Goal: Information Seeking & Learning: Find specific fact

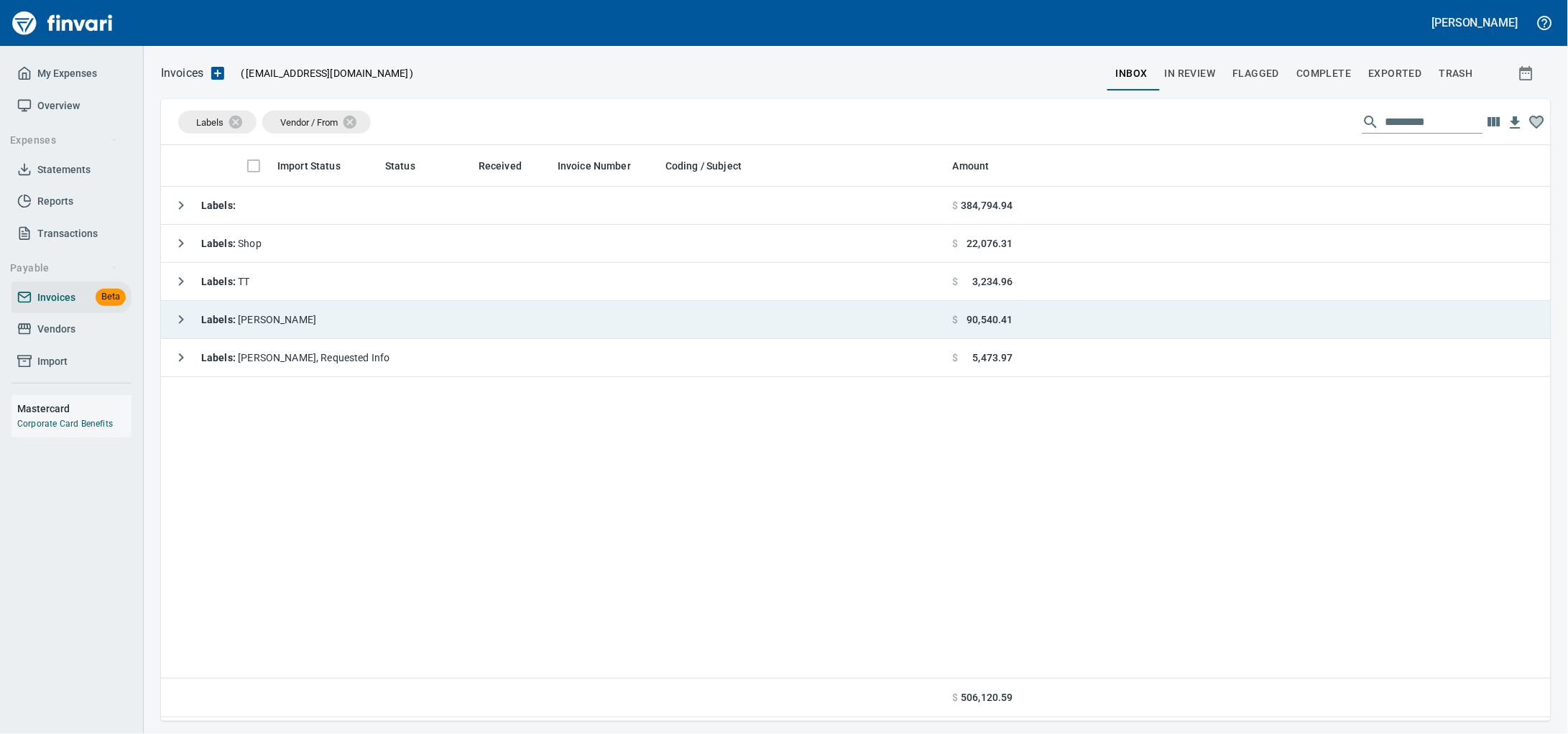
scroll to position [564, 1362]
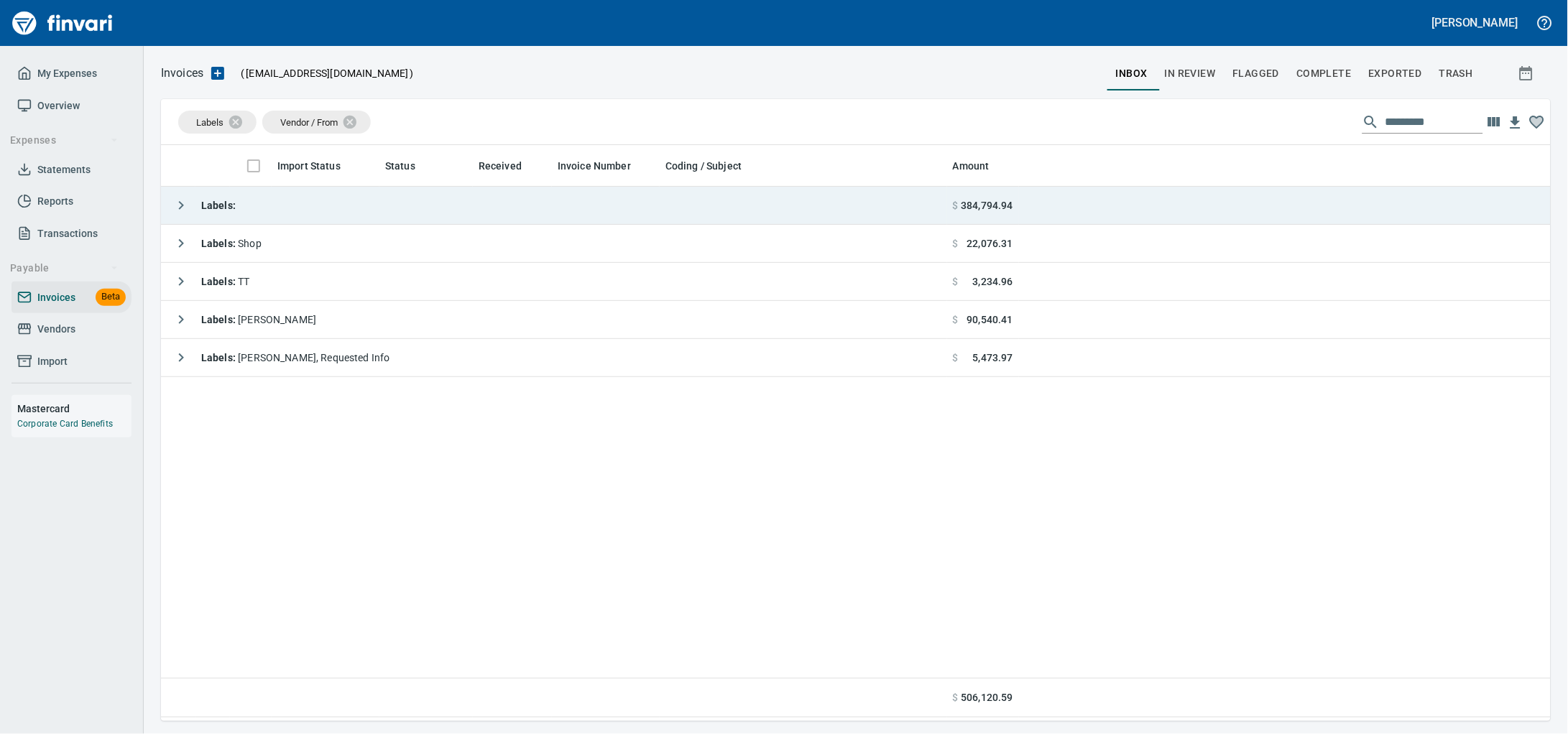
click at [320, 206] on td "Labels :" at bounding box center [554, 205] width 786 height 38
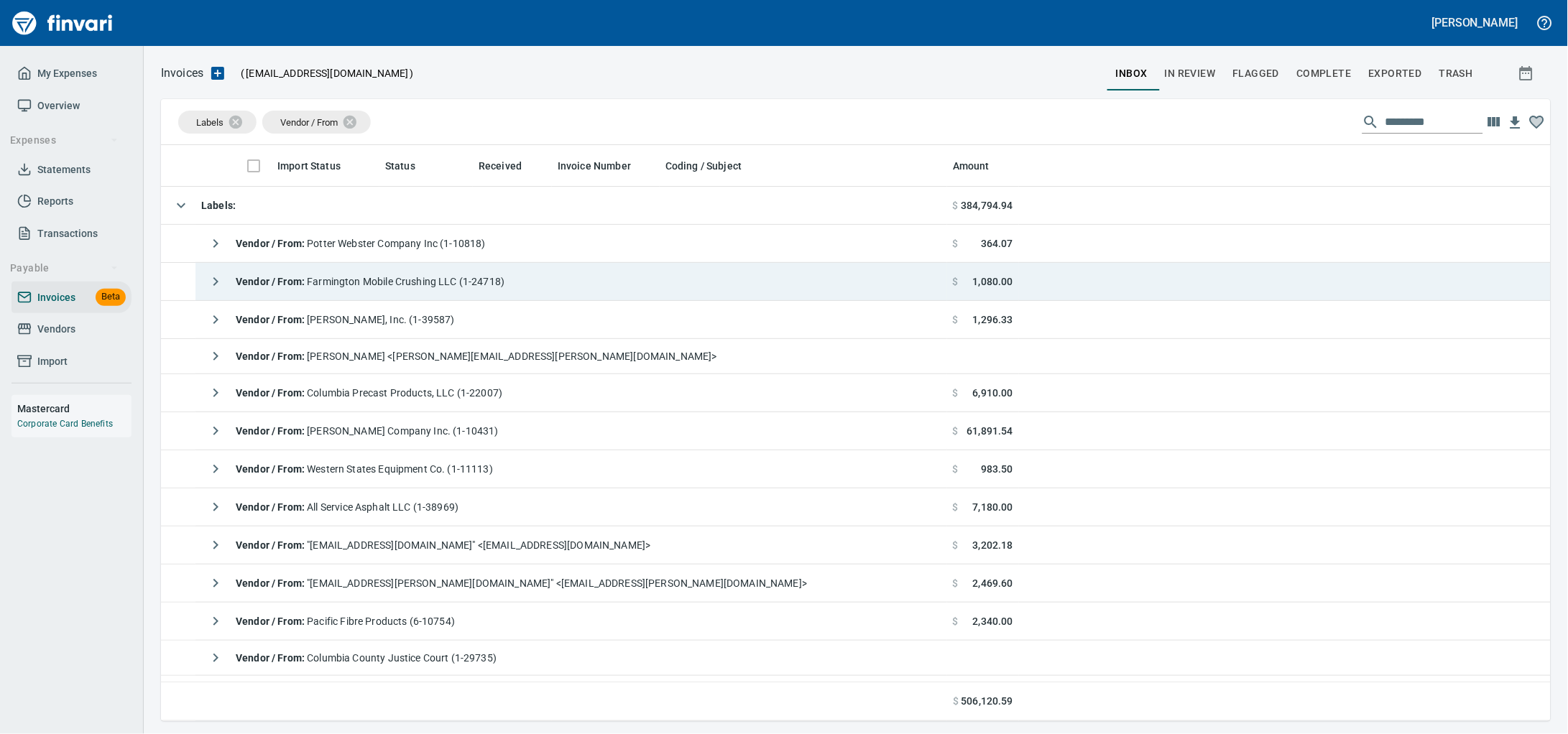
click at [354, 287] on span "Vendor / From : Farmington Mobile Crushing LLC (1-24718)" at bounding box center [369, 281] width 269 height 11
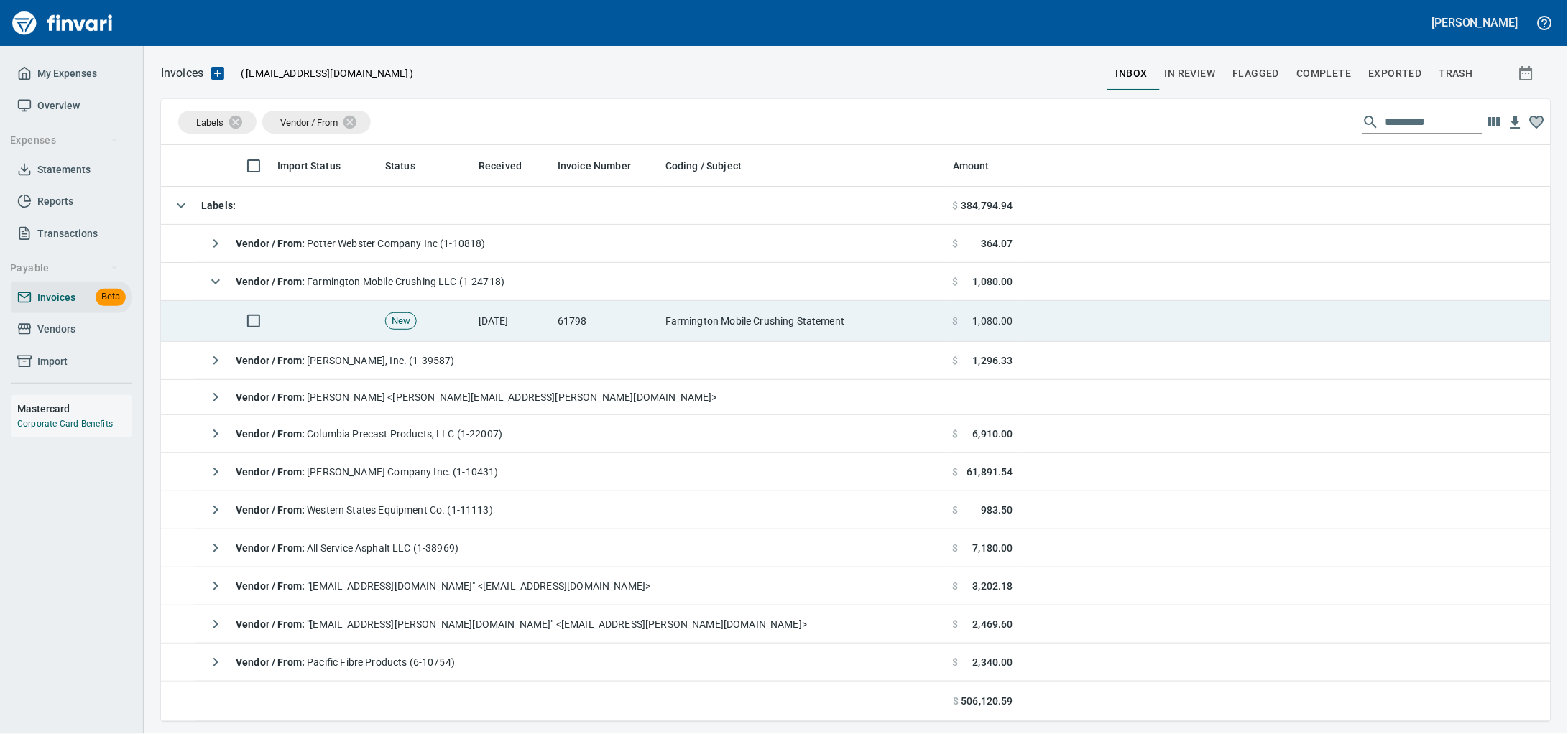
click at [534, 327] on td "[DATE]" at bounding box center [512, 321] width 79 height 41
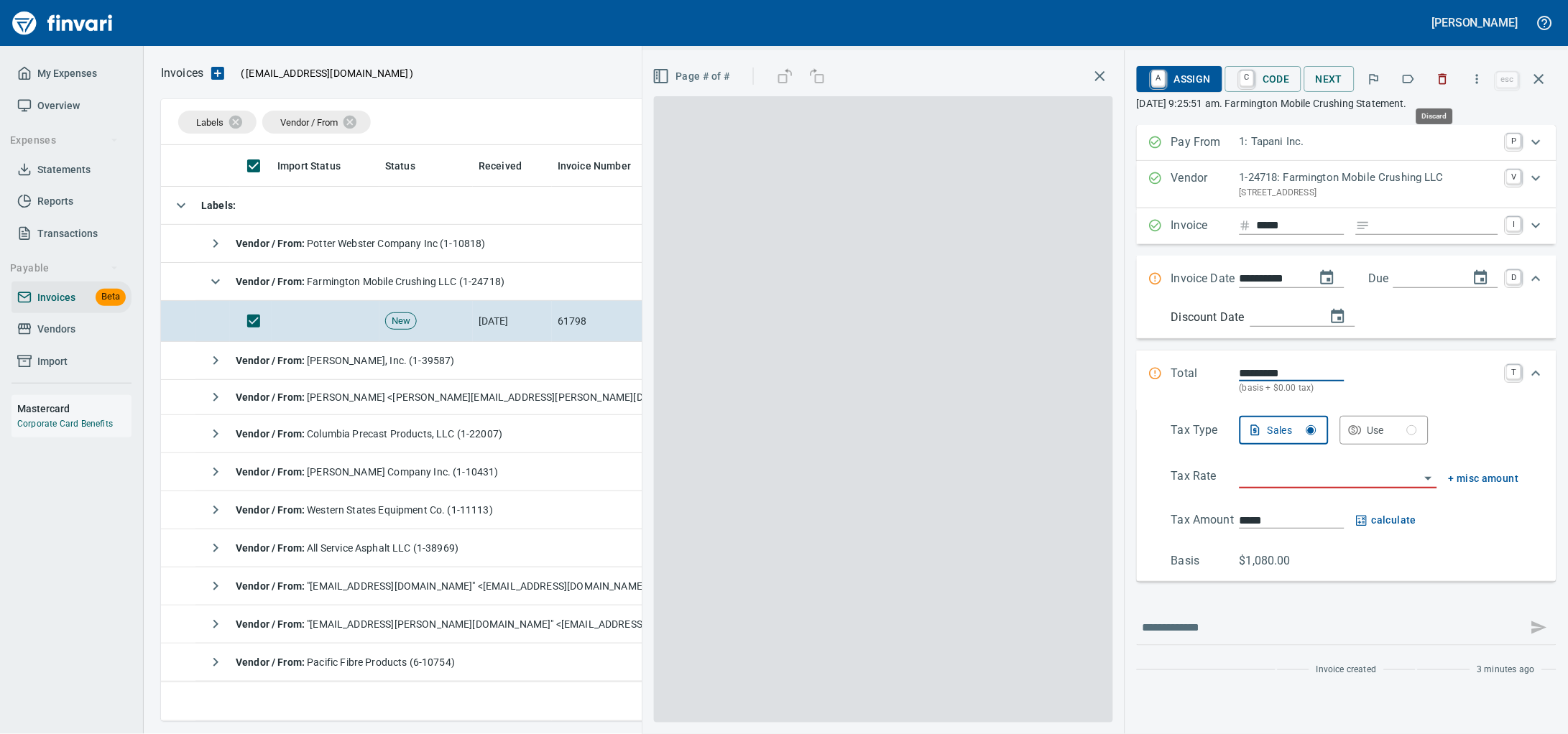
click at [1444, 82] on button "button" at bounding box center [1443, 78] width 32 height 32
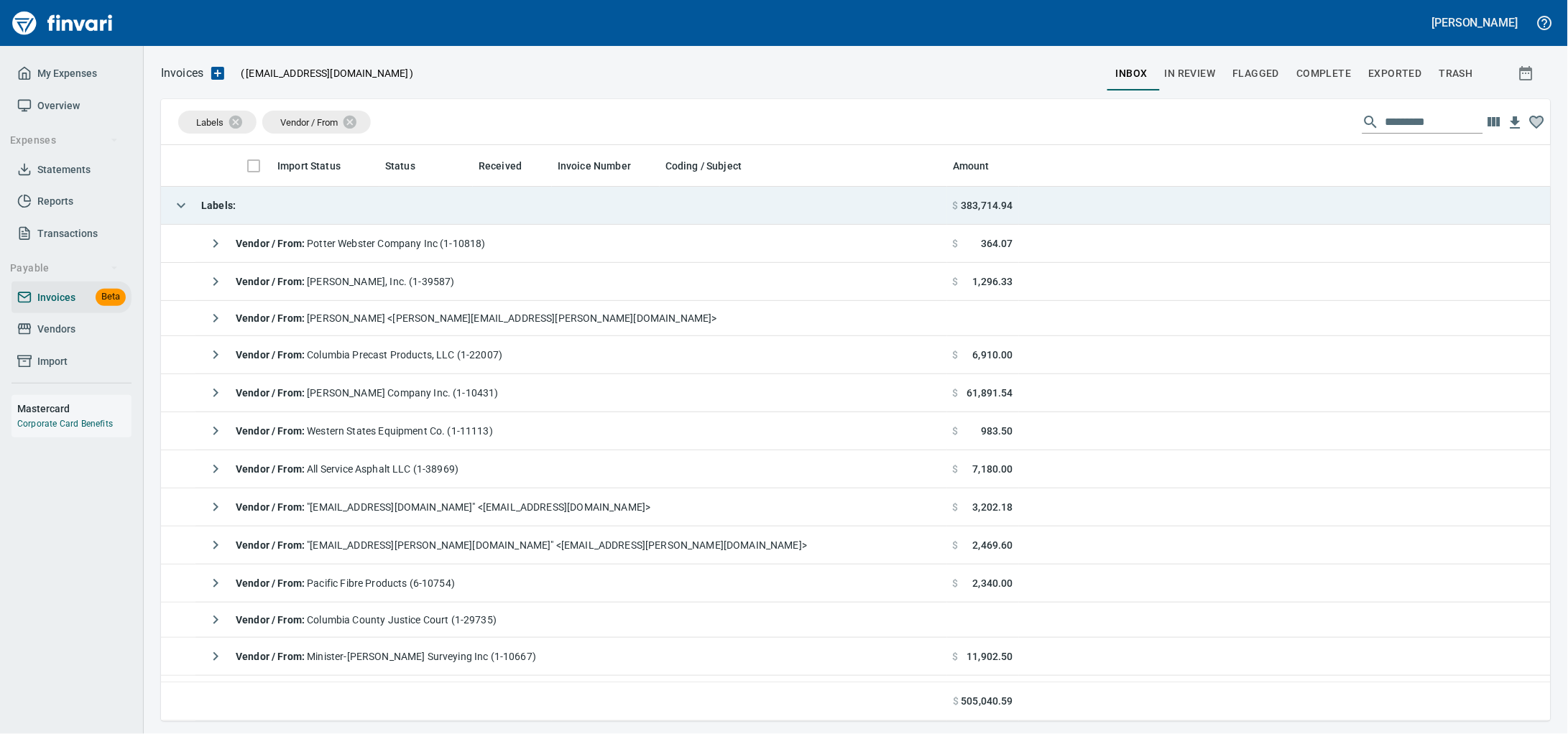
click at [360, 203] on td "Labels :" at bounding box center [554, 205] width 786 height 38
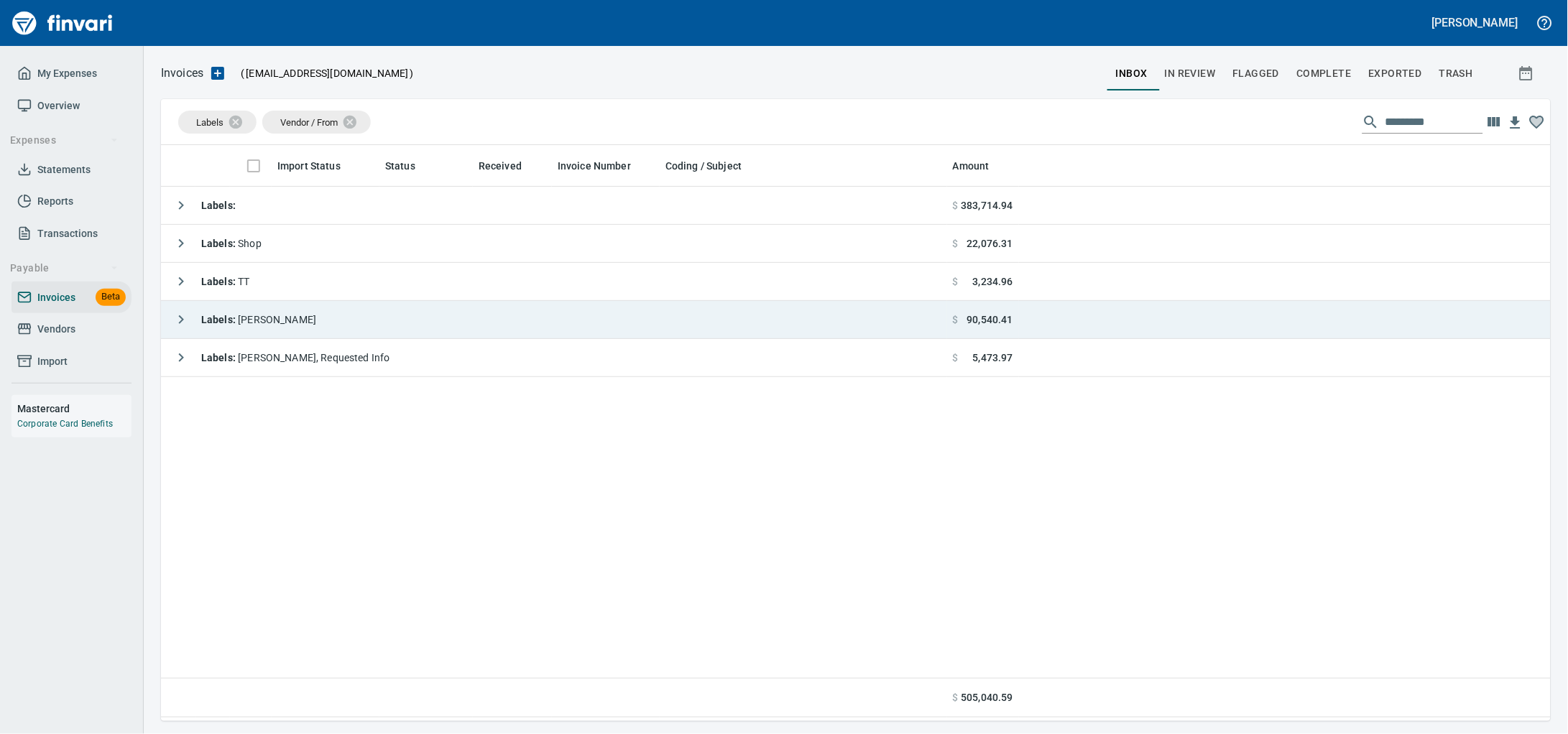
scroll to position [564, 1363]
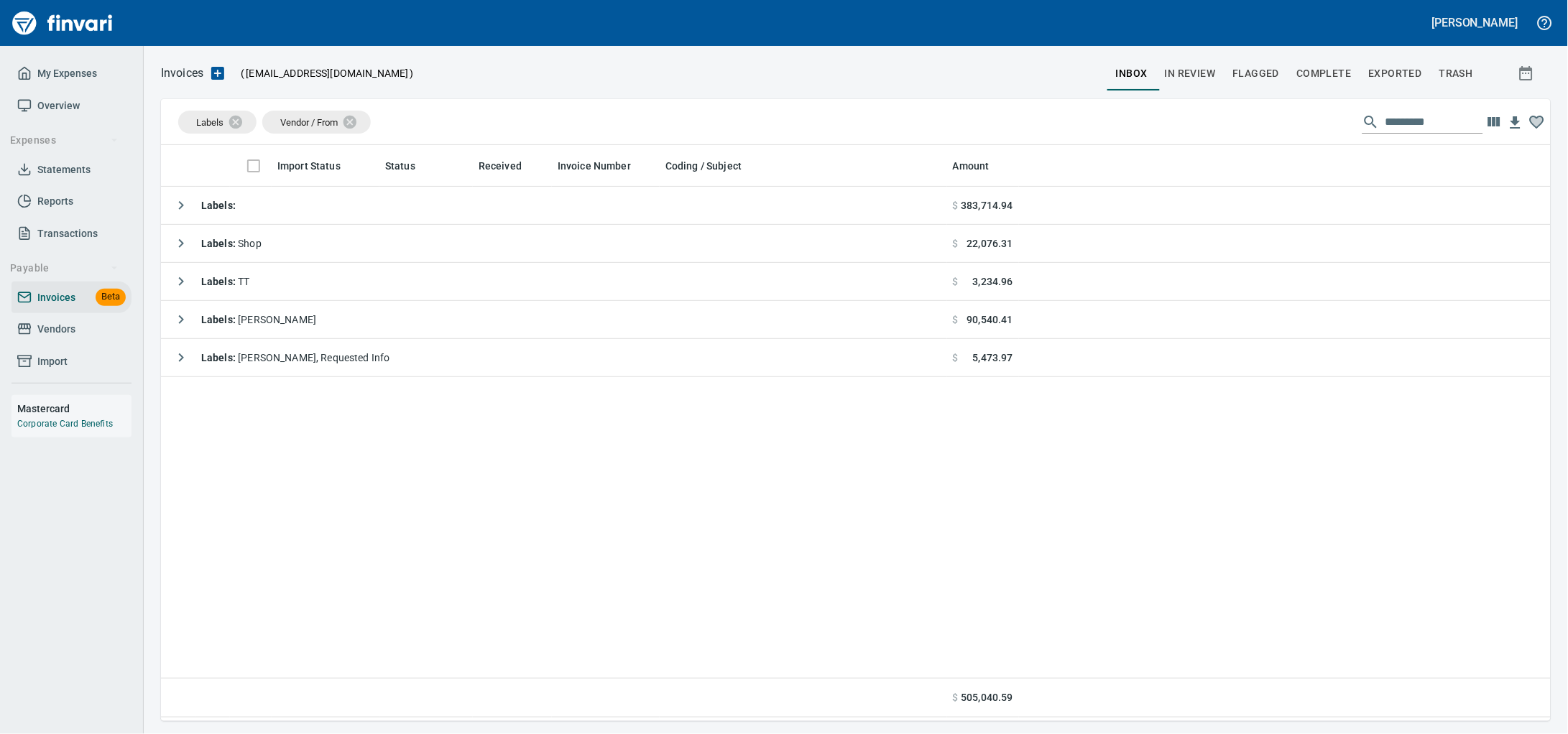
click at [46, 338] on span "Vendors" at bounding box center [56, 329] width 38 height 18
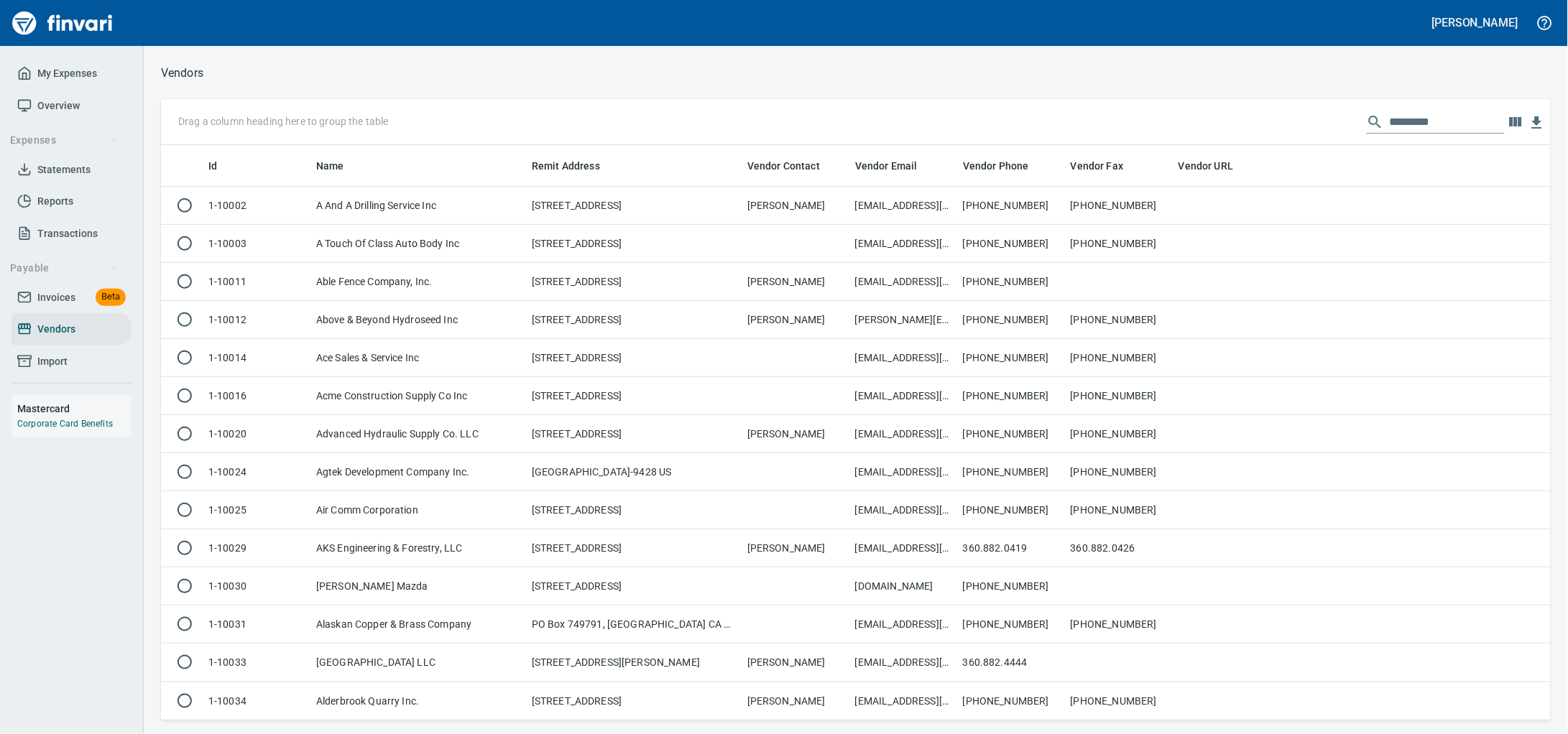
scroll to position [564, 1363]
click at [1409, 121] on input "text" at bounding box center [1447, 122] width 115 height 23
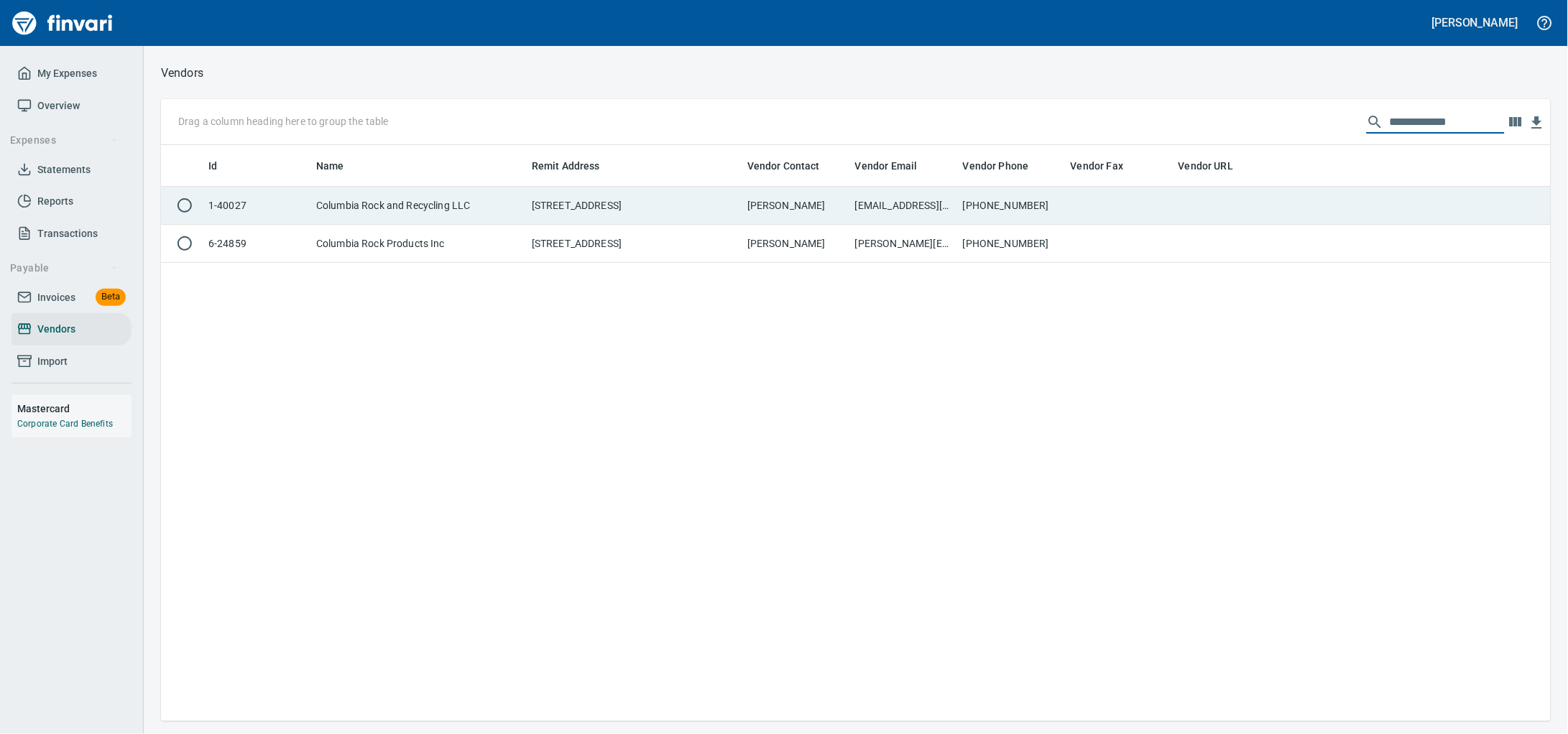
type input "**********"
click at [749, 215] on td "[PERSON_NAME]" at bounding box center [796, 205] width 107 height 38
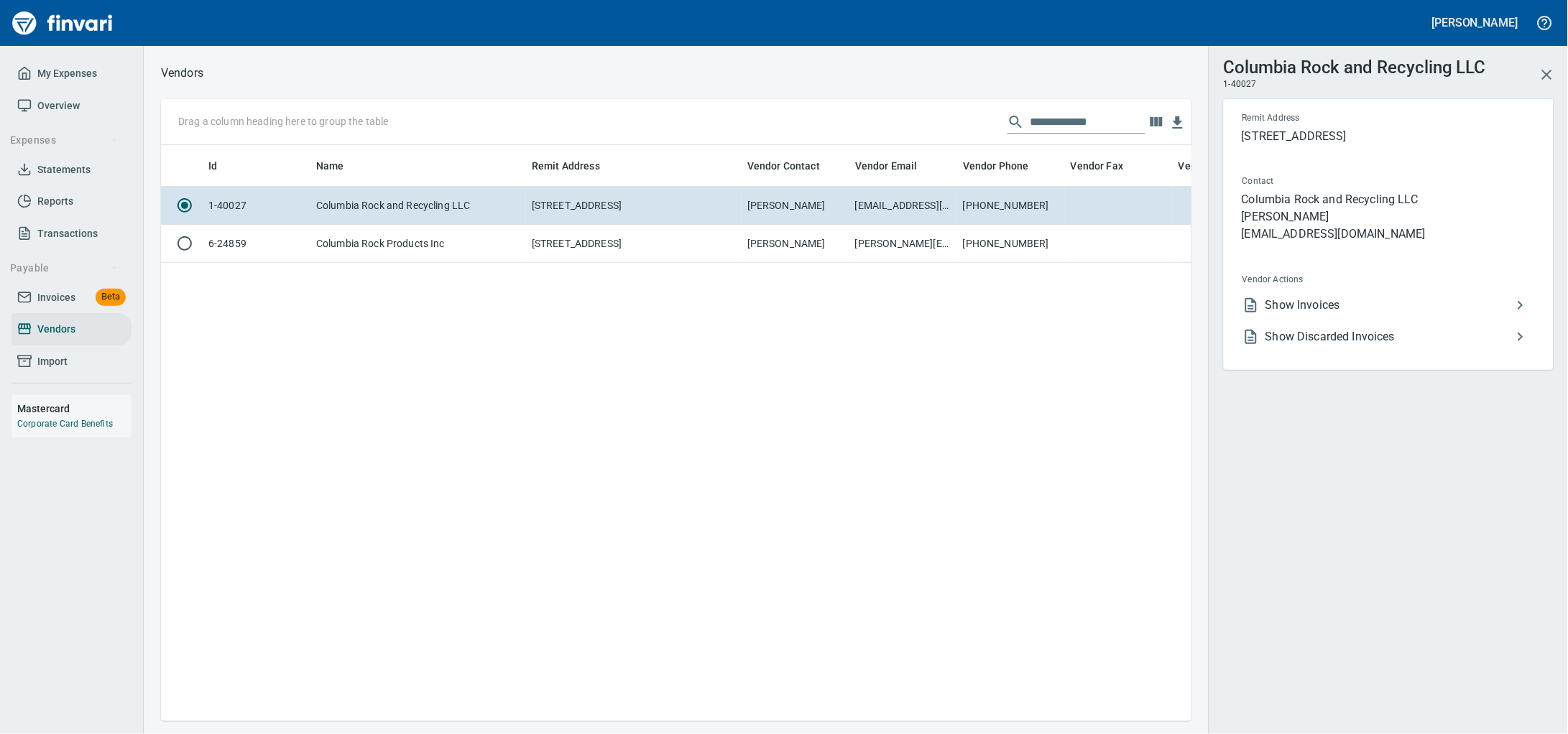
scroll to position [549, 1016]
click at [1271, 314] on span "Show Invoices" at bounding box center [1388, 305] width 246 height 17
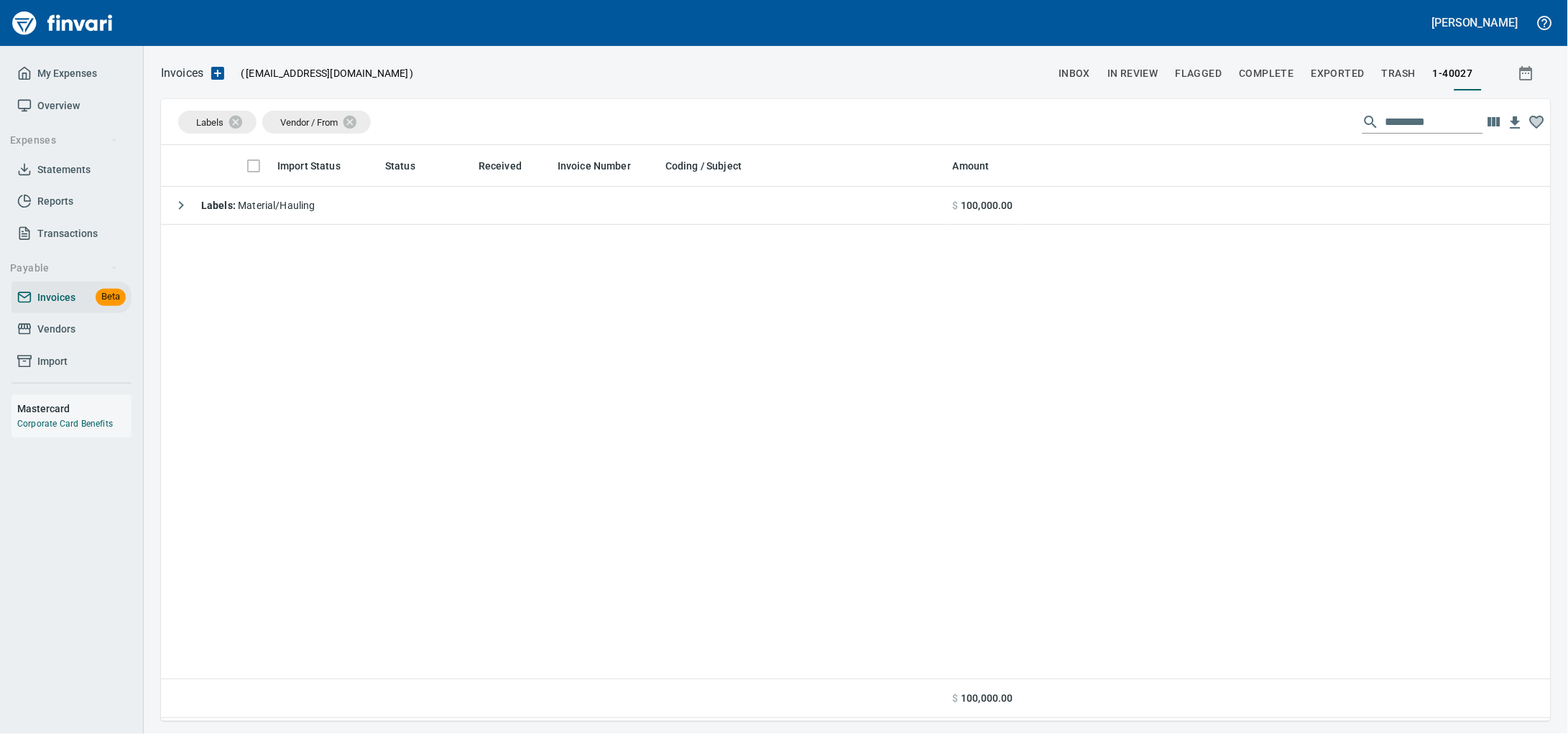
scroll to position [564, 1363]
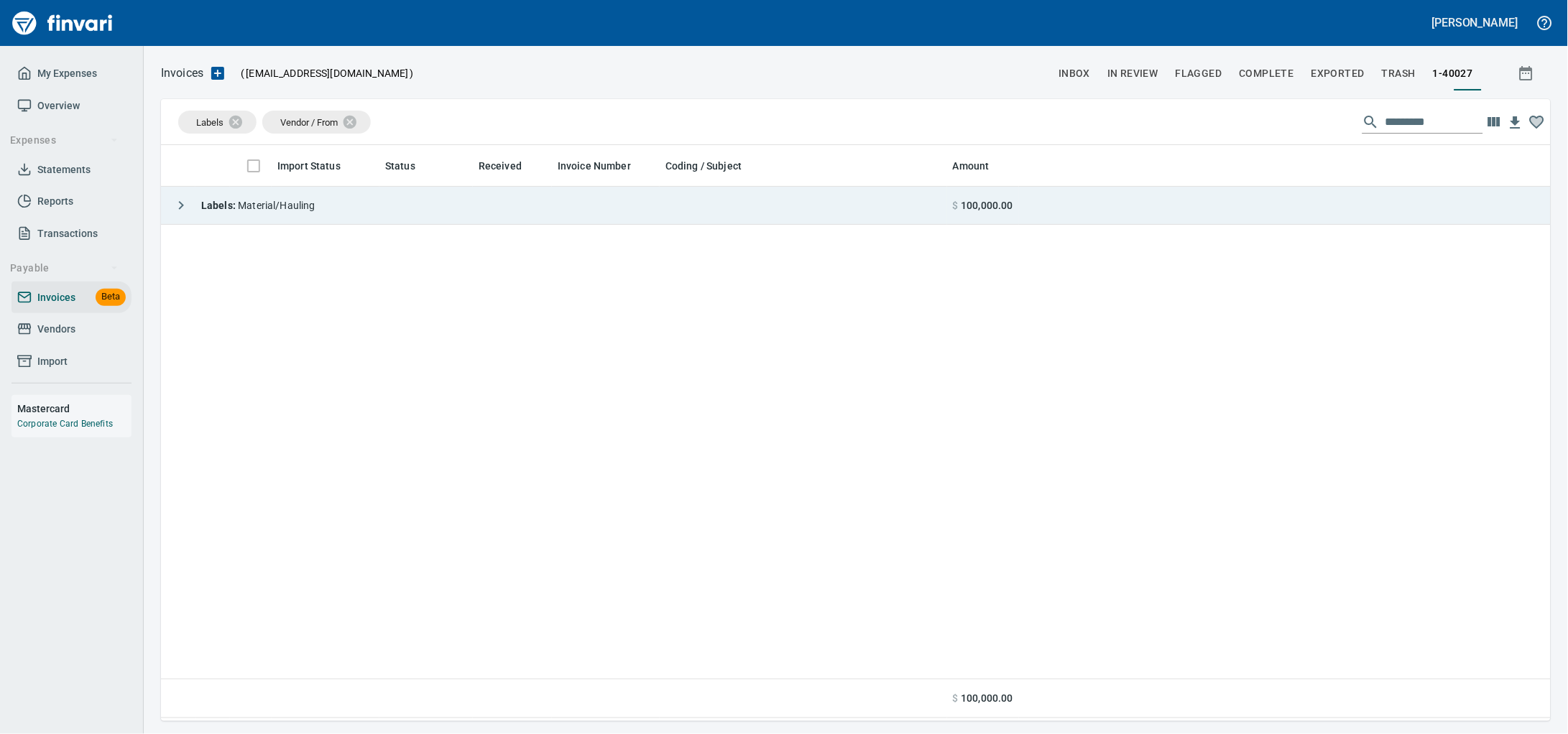
click at [505, 207] on td "Labels : Material/Hauling" at bounding box center [554, 205] width 786 height 38
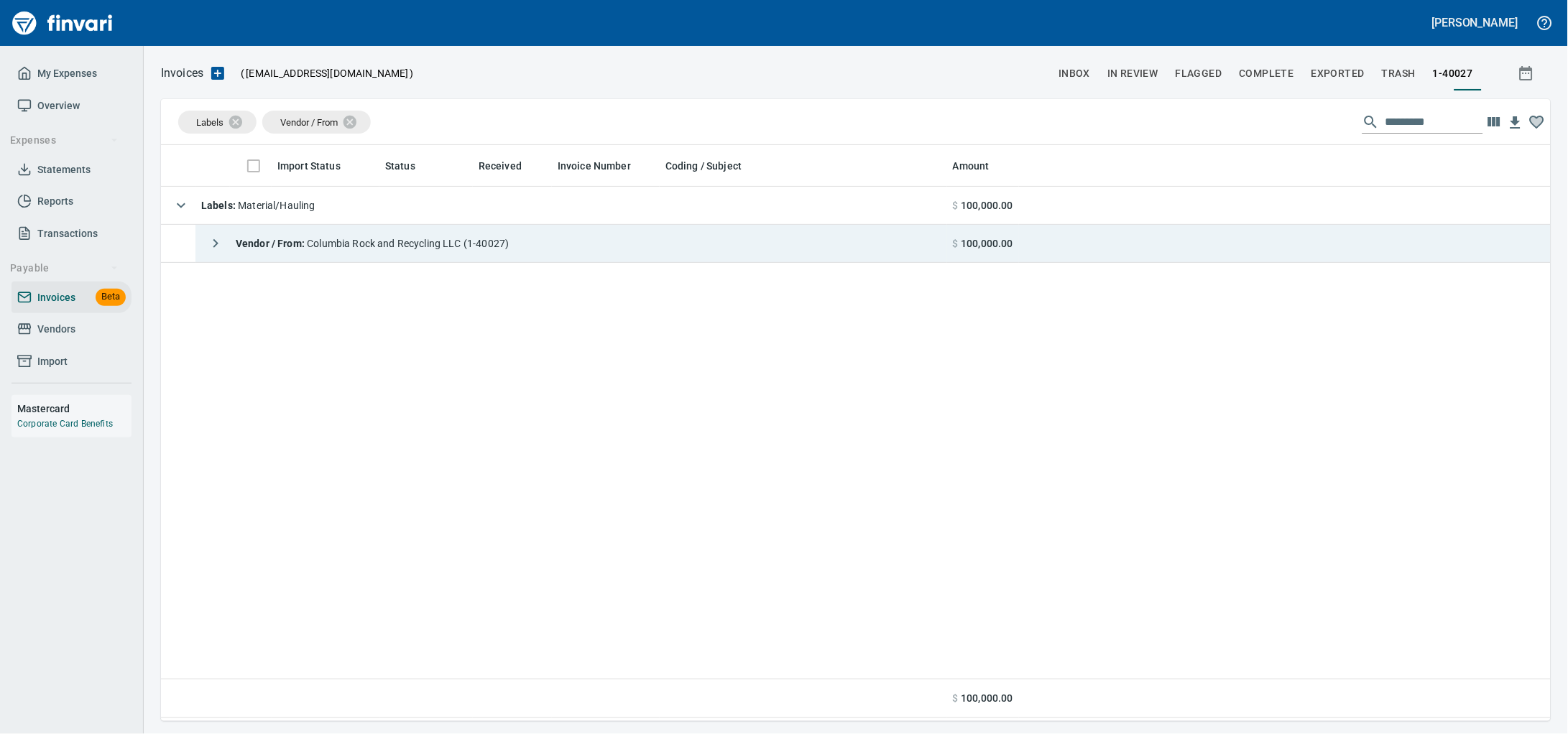
drag, startPoint x: 487, startPoint y: 244, endPoint x: 568, endPoint y: 261, distance: 82.8
click at [487, 242] on span "Vendor / From : Columbia Rock and Recycling LLC (1-40027)" at bounding box center [372, 243] width 273 height 11
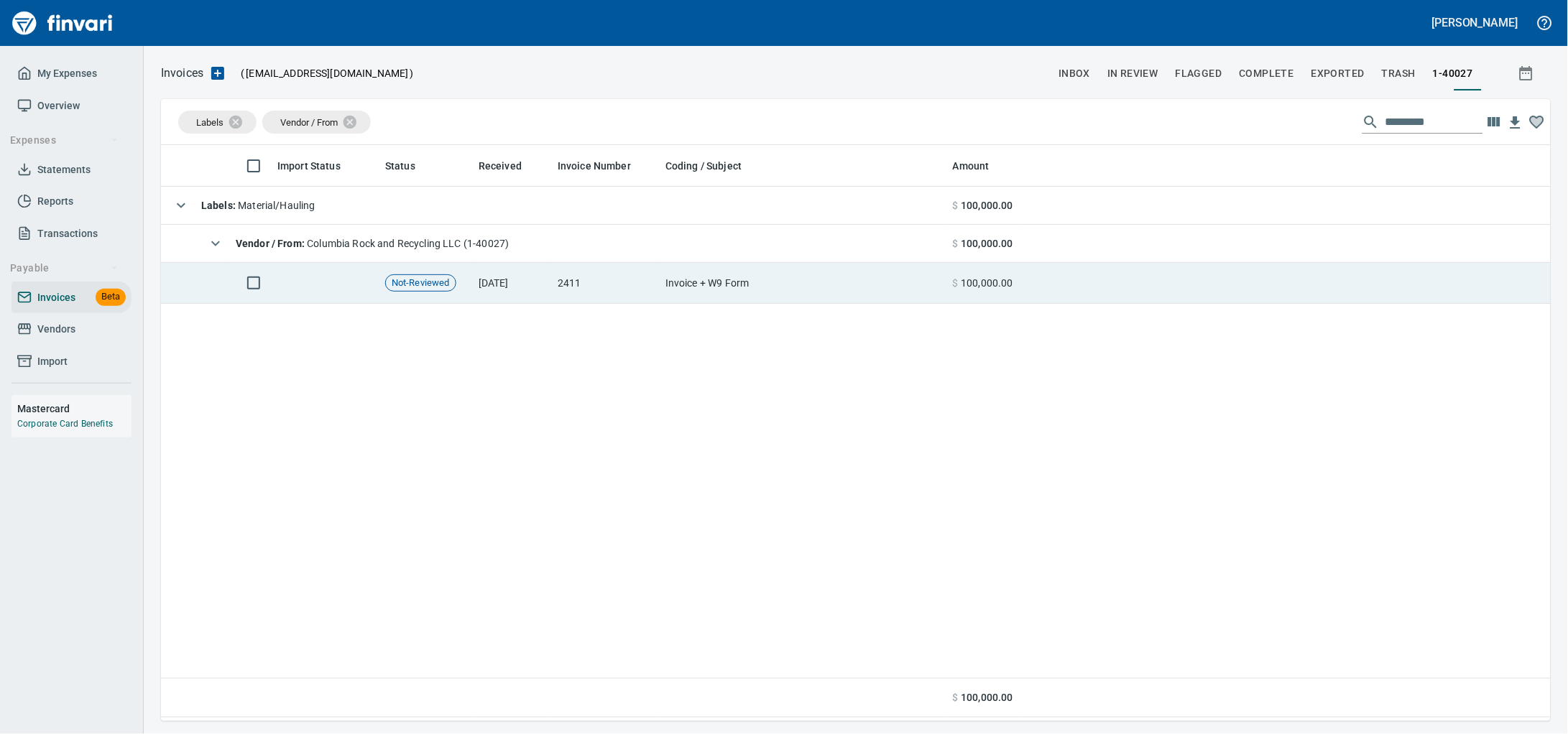
click at [601, 284] on td "2411" at bounding box center [605, 283] width 107 height 41
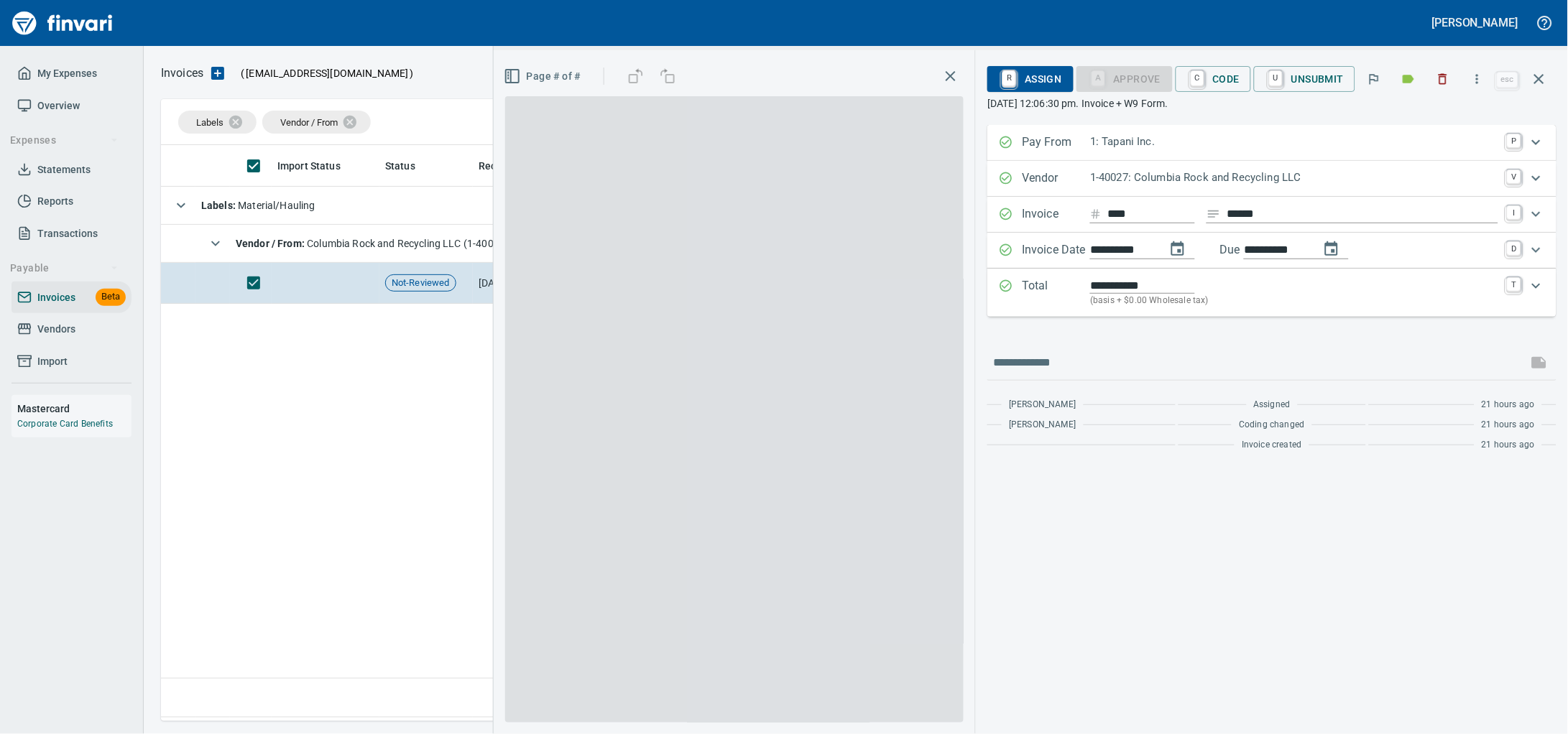
scroll to position [564, 1362]
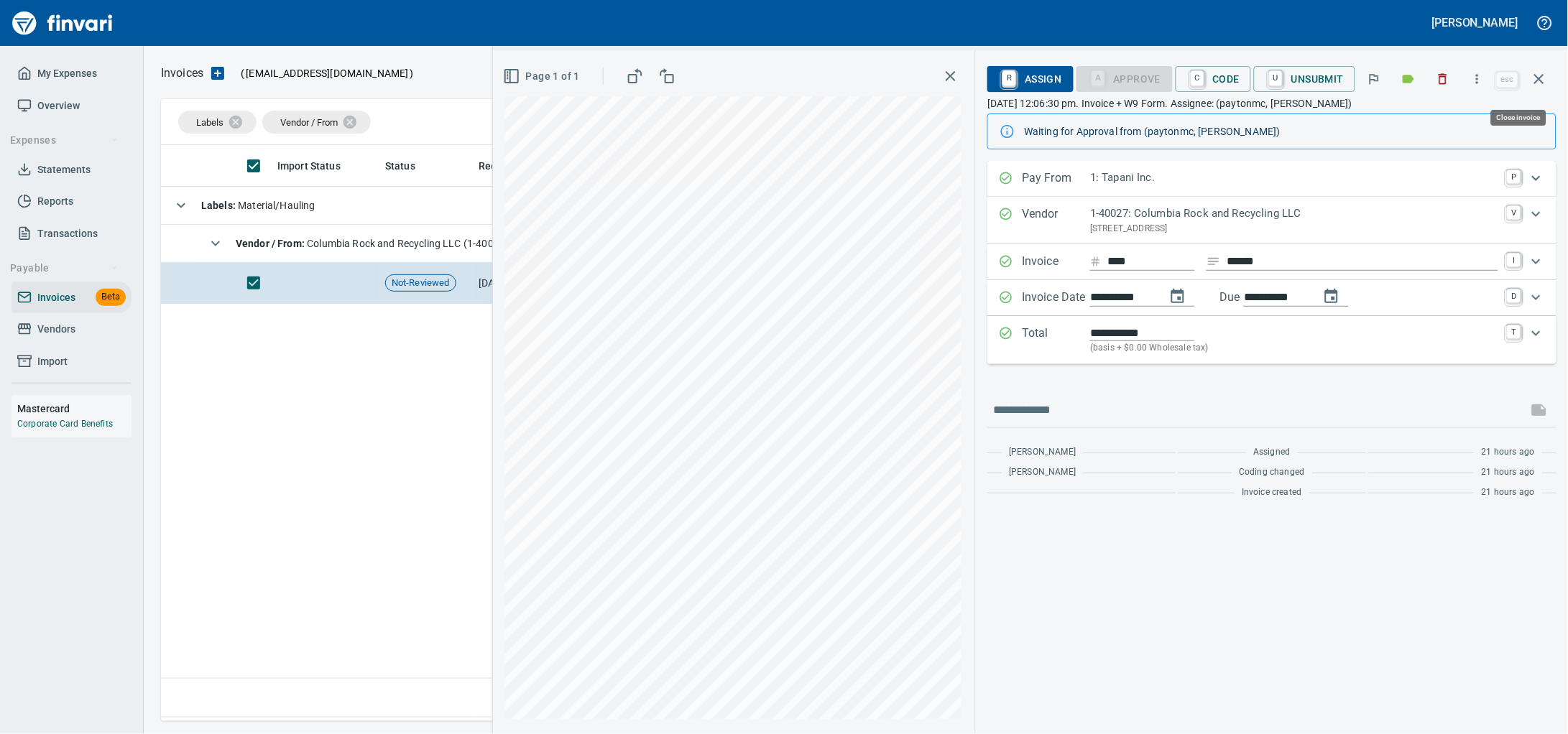
drag, startPoint x: 1530, startPoint y: 74, endPoint x: 848, endPoint y: 126, distance: 684.0
click at [1530, 74] on icon "button" at bounding box center [1539, 79] width 17 height 17
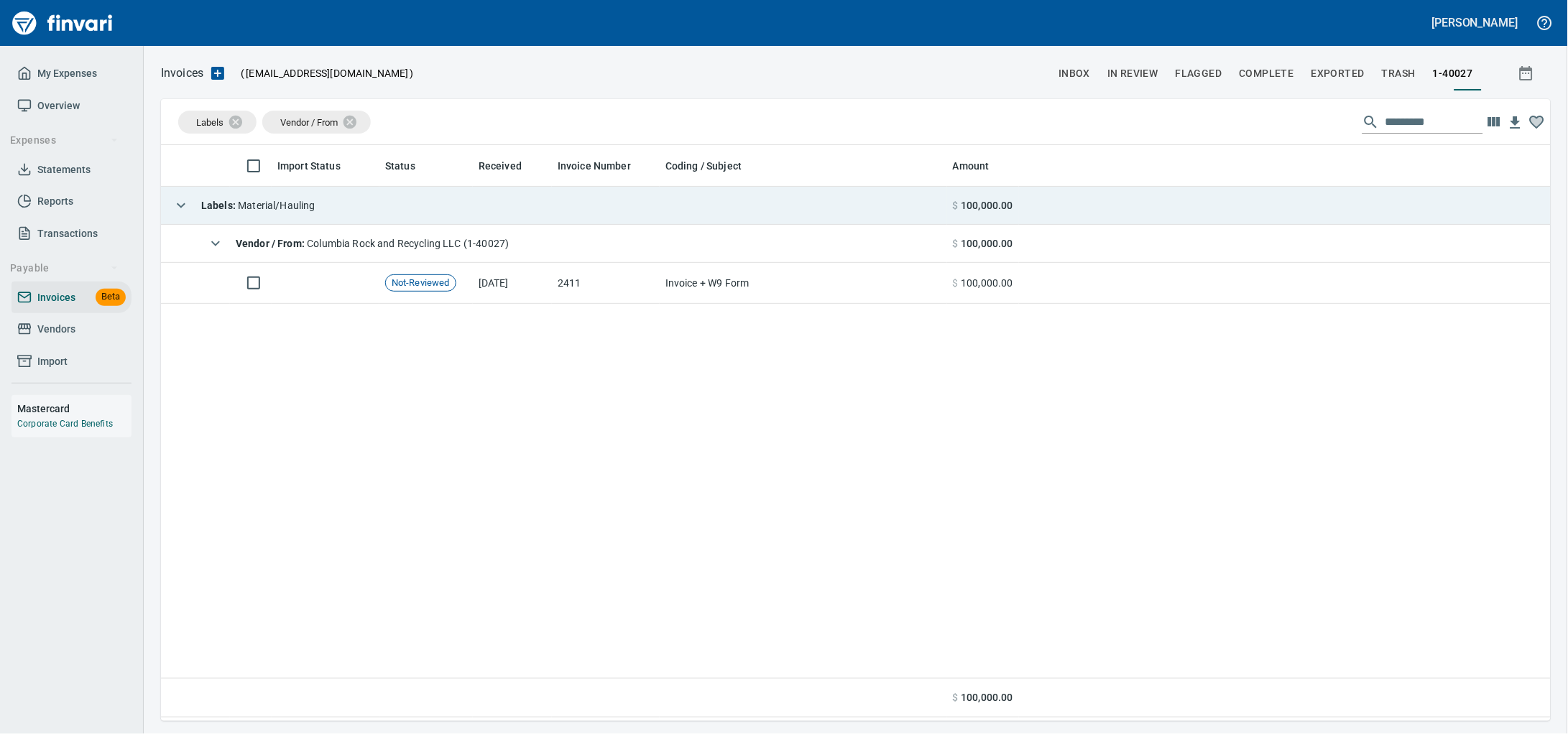
scroll to position [564, 1362]
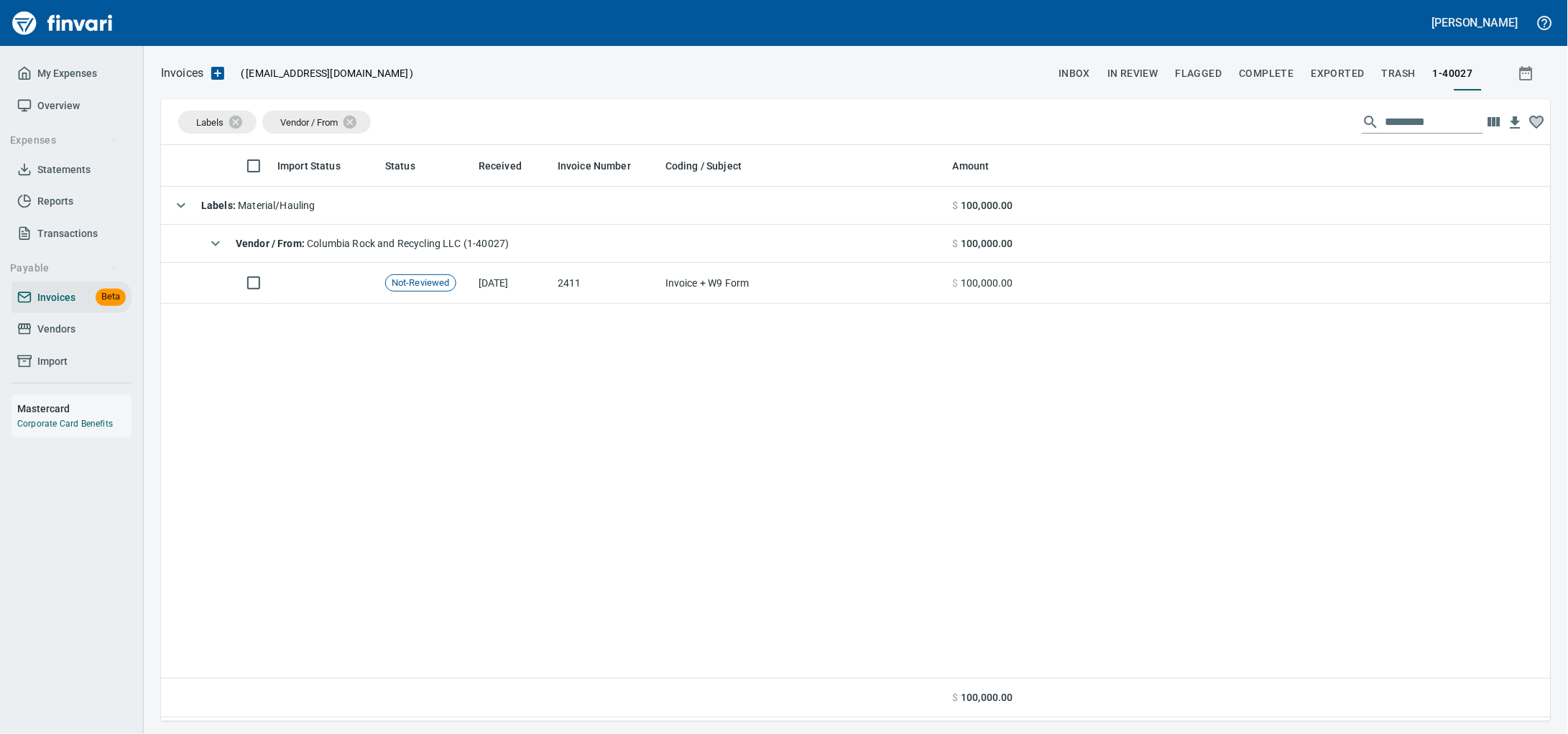
drag, startPoint x: 38, startPoint y: 346, endPoint x: 65, endPoint y: 340, distance: 27.7
click at [38, 338] on span "Vendors" at bounding box center [56, 329] width 38 height 18
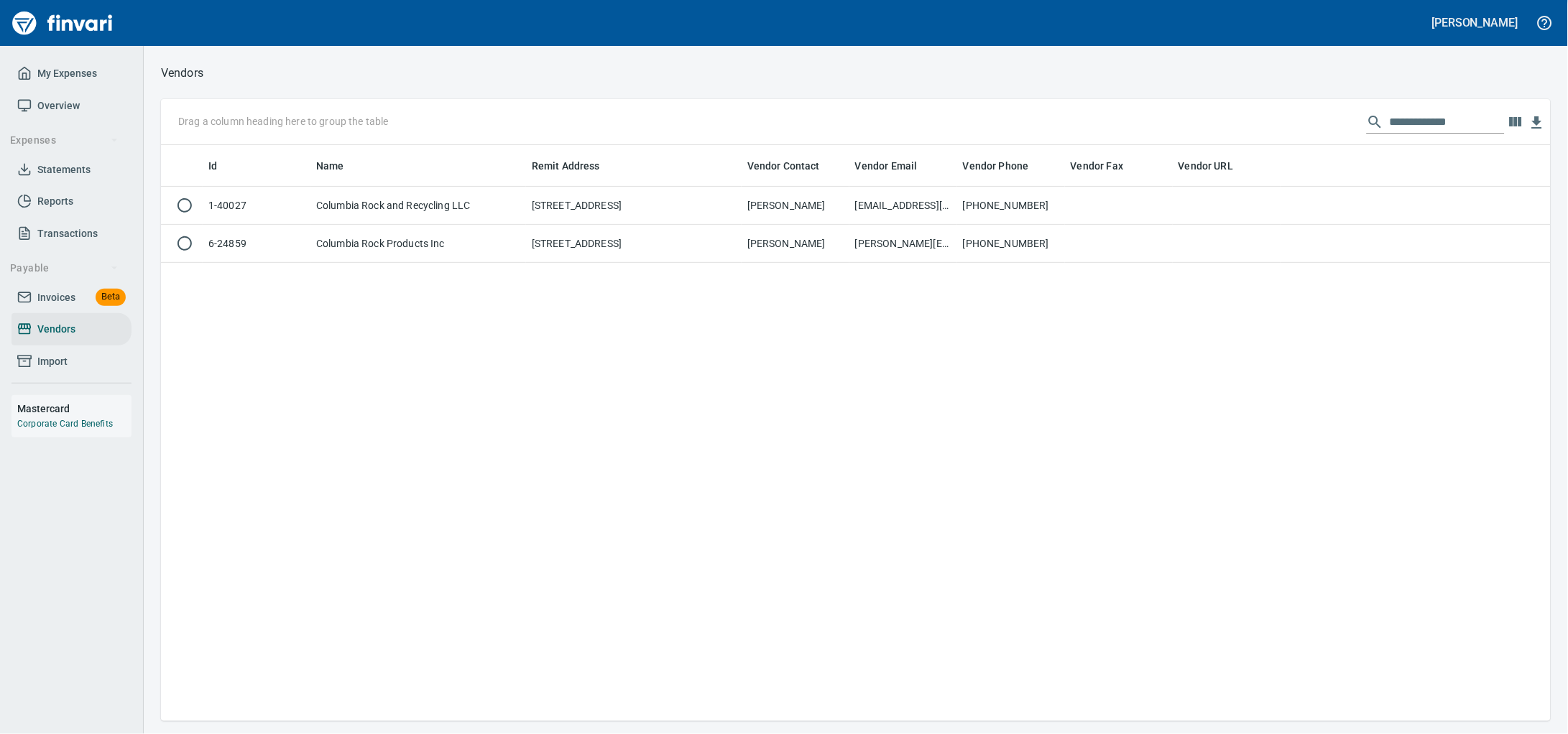
scroll to position [564, 1363]
drag, startPoint x: 1461, startPoint y: 124, endPoint x: 1005, endPoint y: 124, distance: 456.0
click at [1008, 125] on div "**********" at bounding box center [856, 122] width 1390 height 46
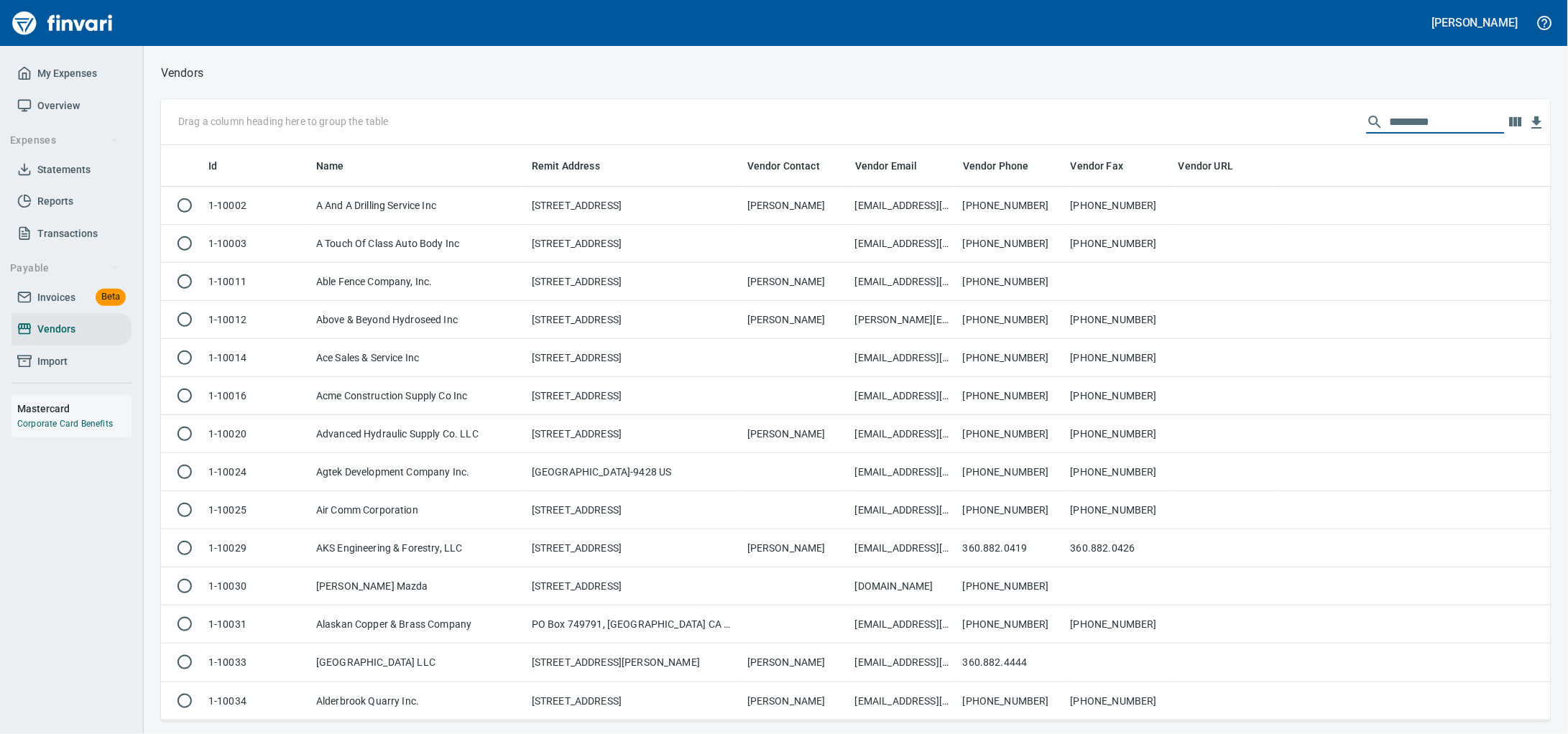
drag, startPoint x: 62, startPoint y: 303, endPoint x: 63, endPoint y: 296, distance: 7.1
click at [62, 303] on span "Invoices" at bounding box center [56, 298] width 38 height 18
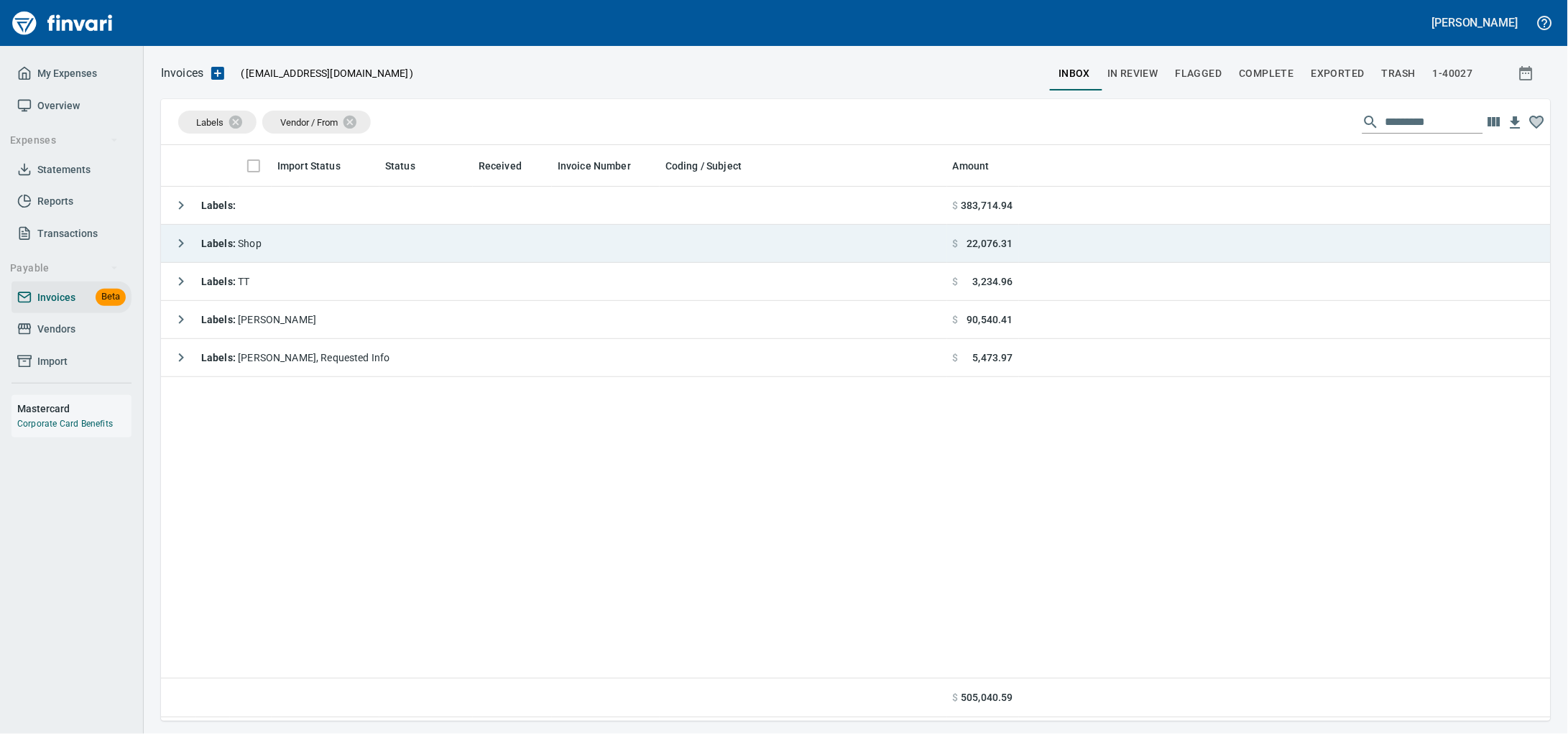
scroll to position [564, 1363]
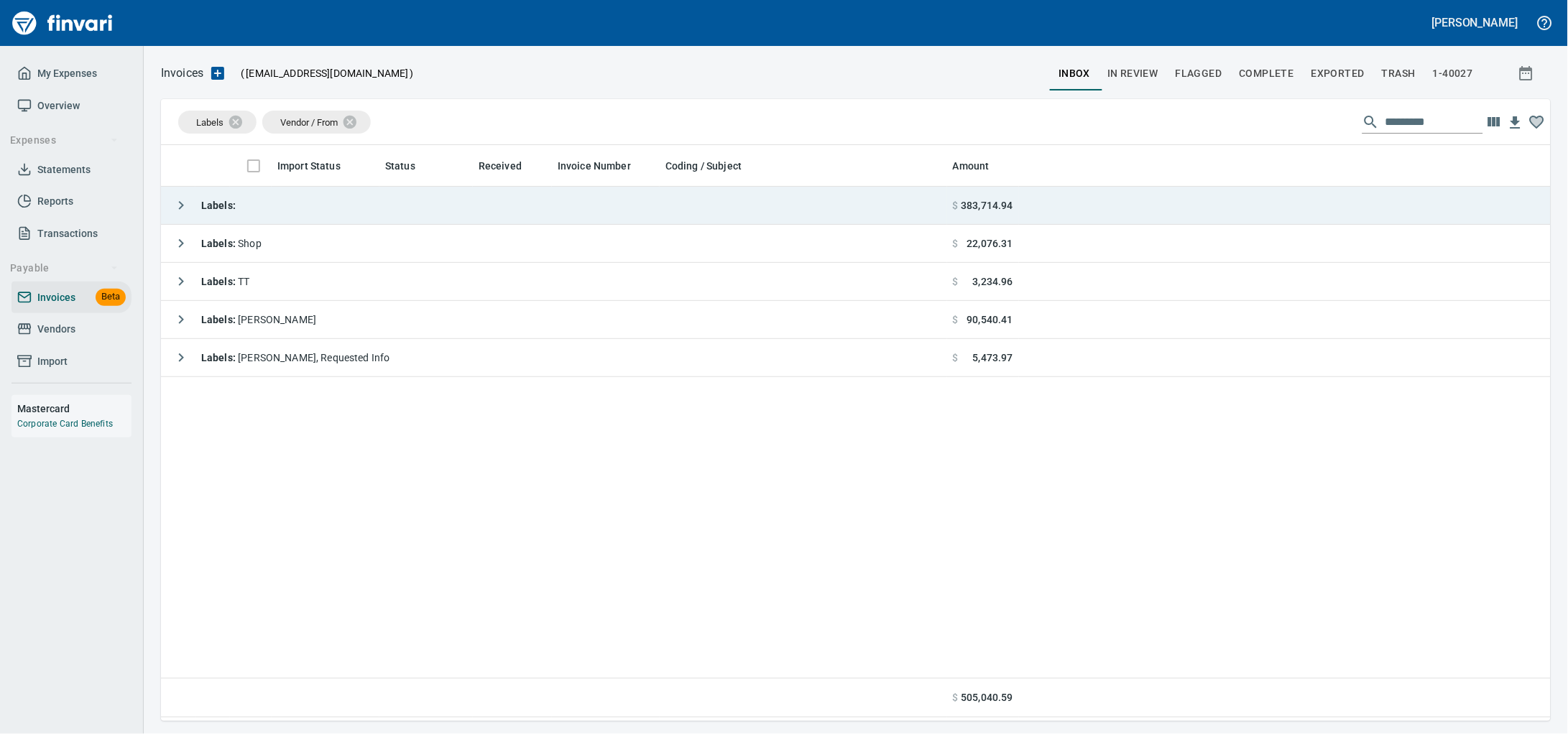
click at [333, 217] on td "Labels :" at bounding box center [554, 205] width 786 height 38
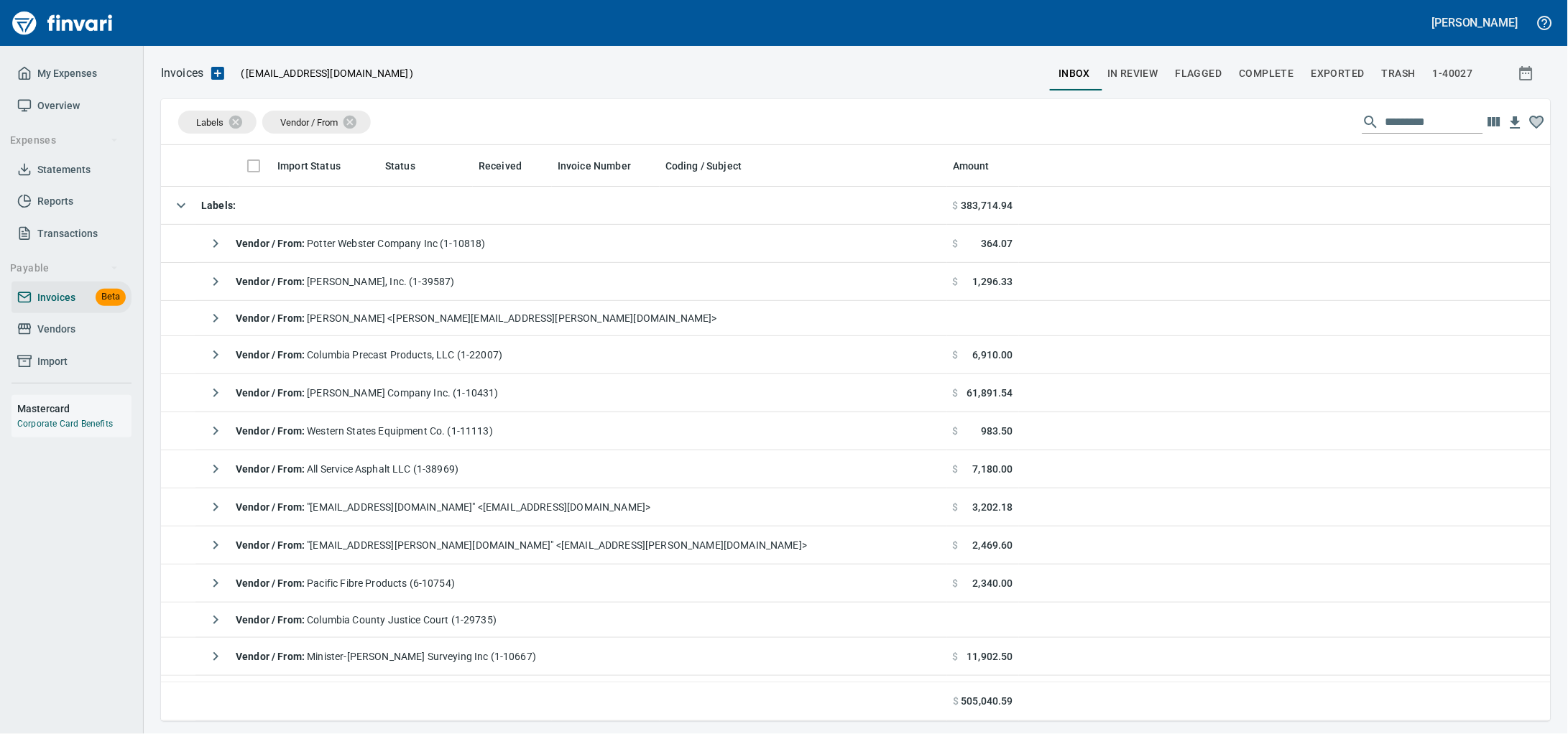
drag, startPoint x: 316, startPoint y: 208, endPoint x: 268, endPoint y: 6, distance: 207.6
click at [316, 208] on td "Labels :" at bounding box center [554, 205] width 786 height 38
